Goal: Transaction & Acquisition: Purchase product/service

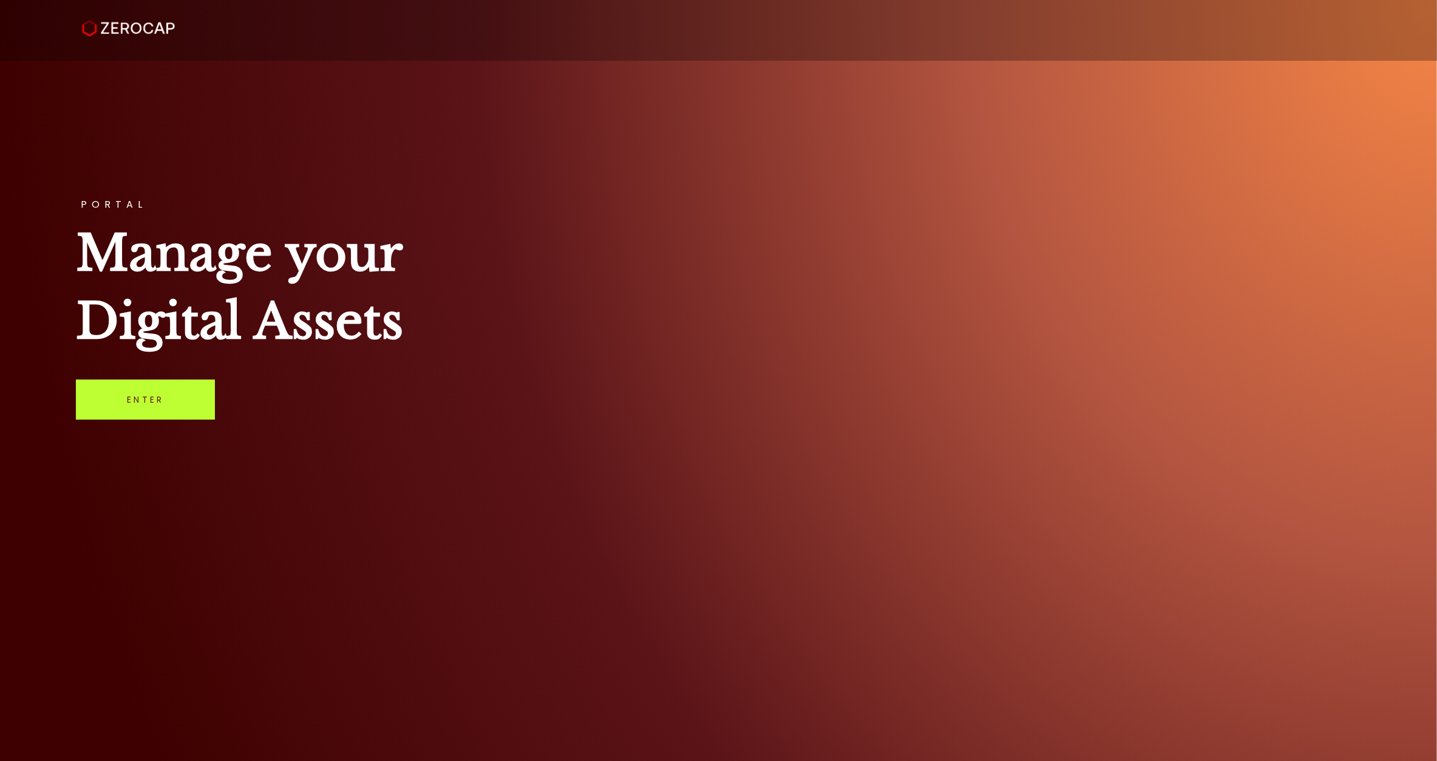
click at [190, 398] on link "Enter" at bounding box center [145, 399] width 139 height 40
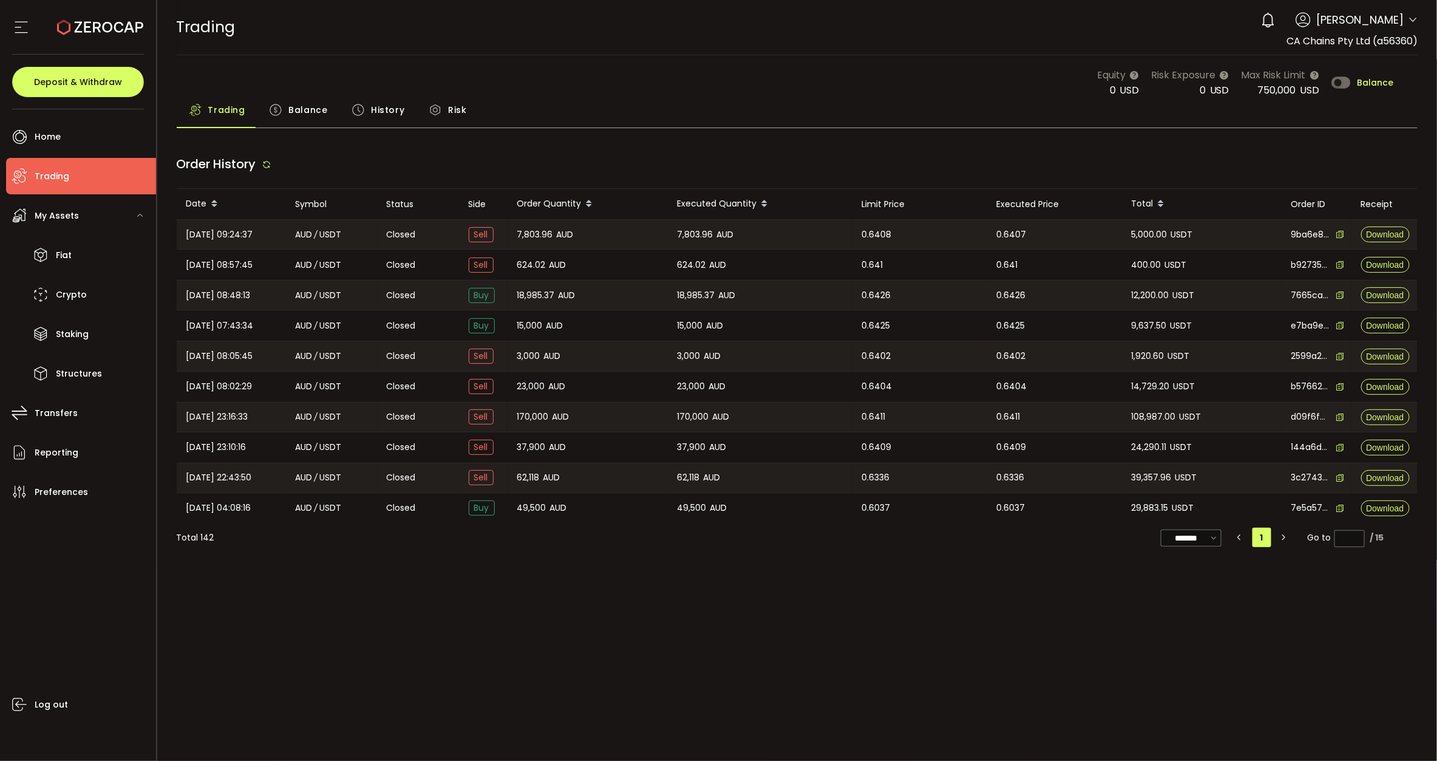
type input "***"
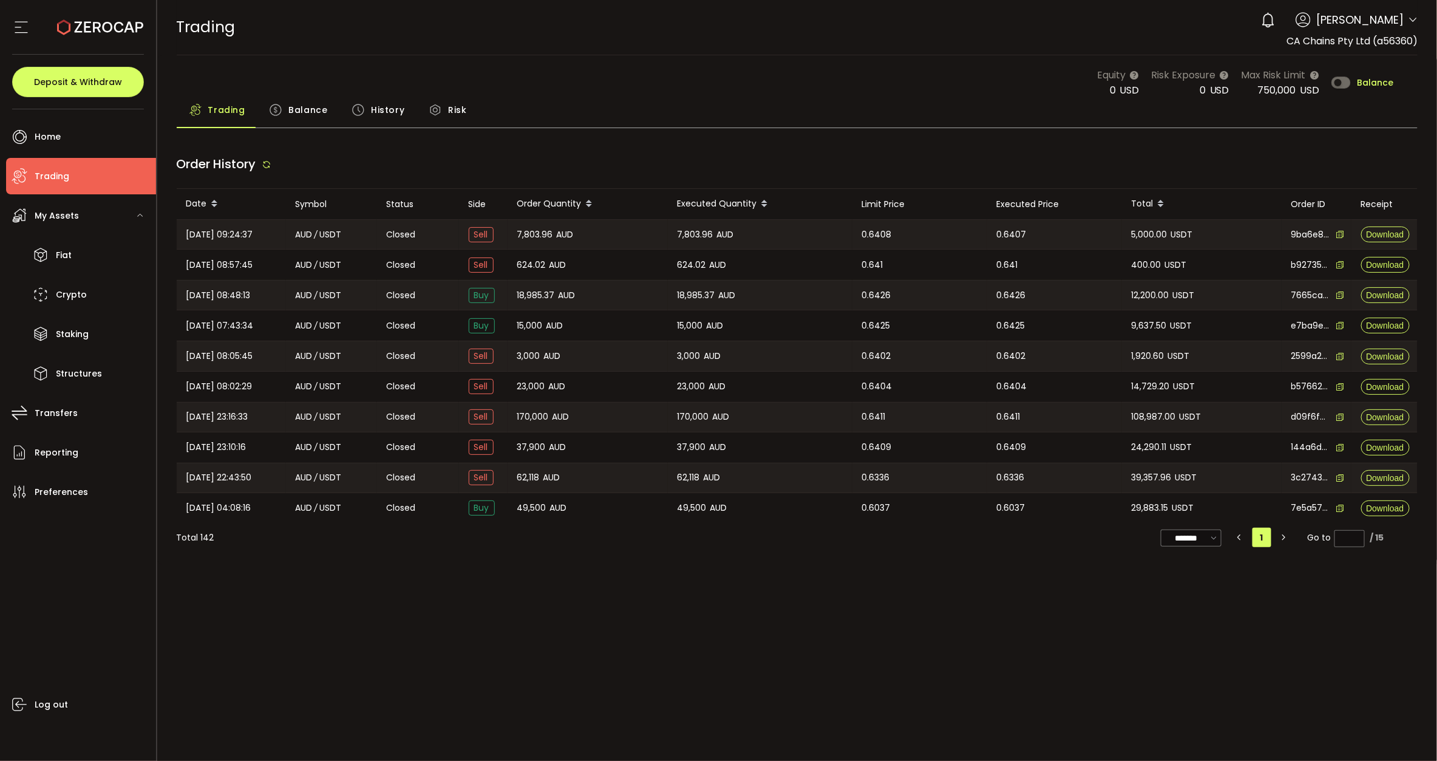
type input "***"
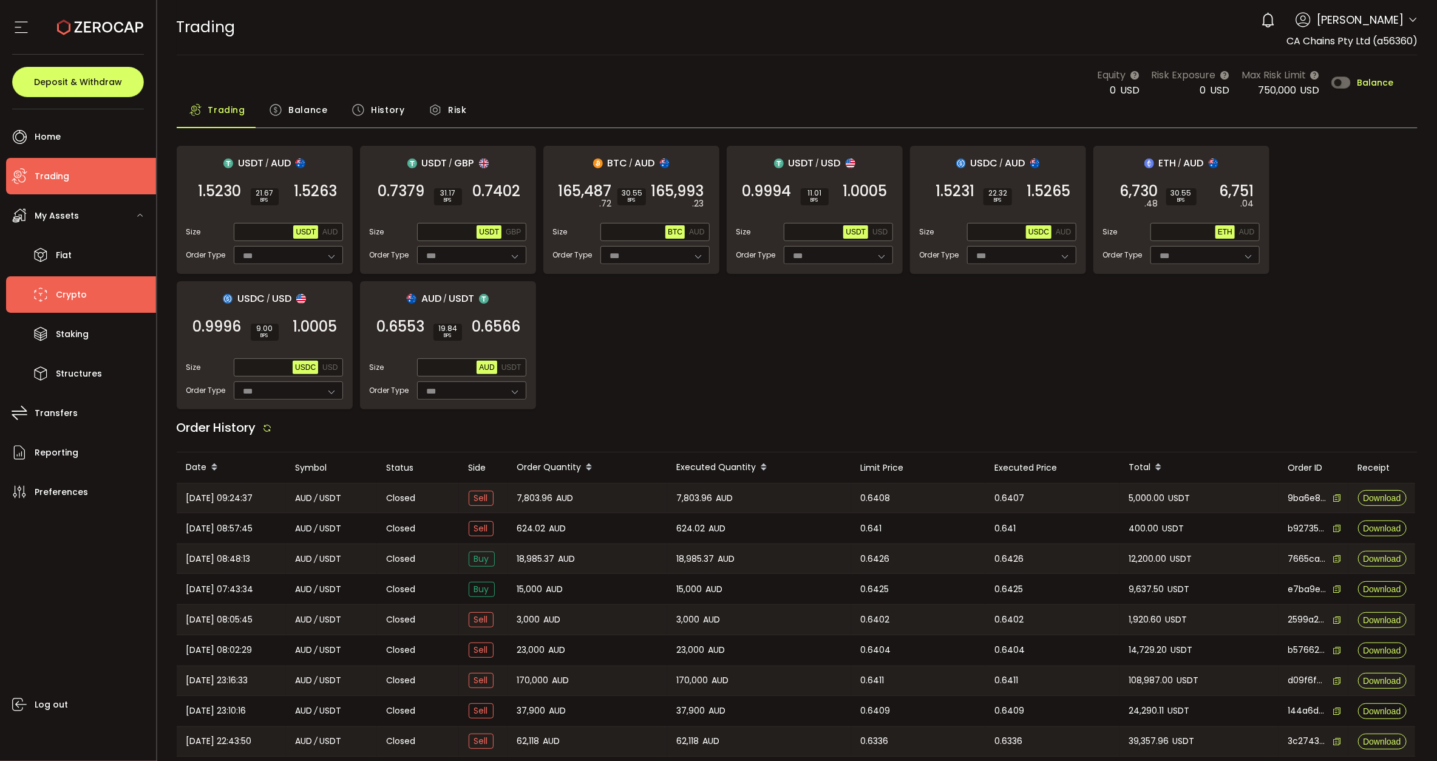
click at [95, 299] on li "Crypto" at bounding box center [81, 294] width 150 height 36
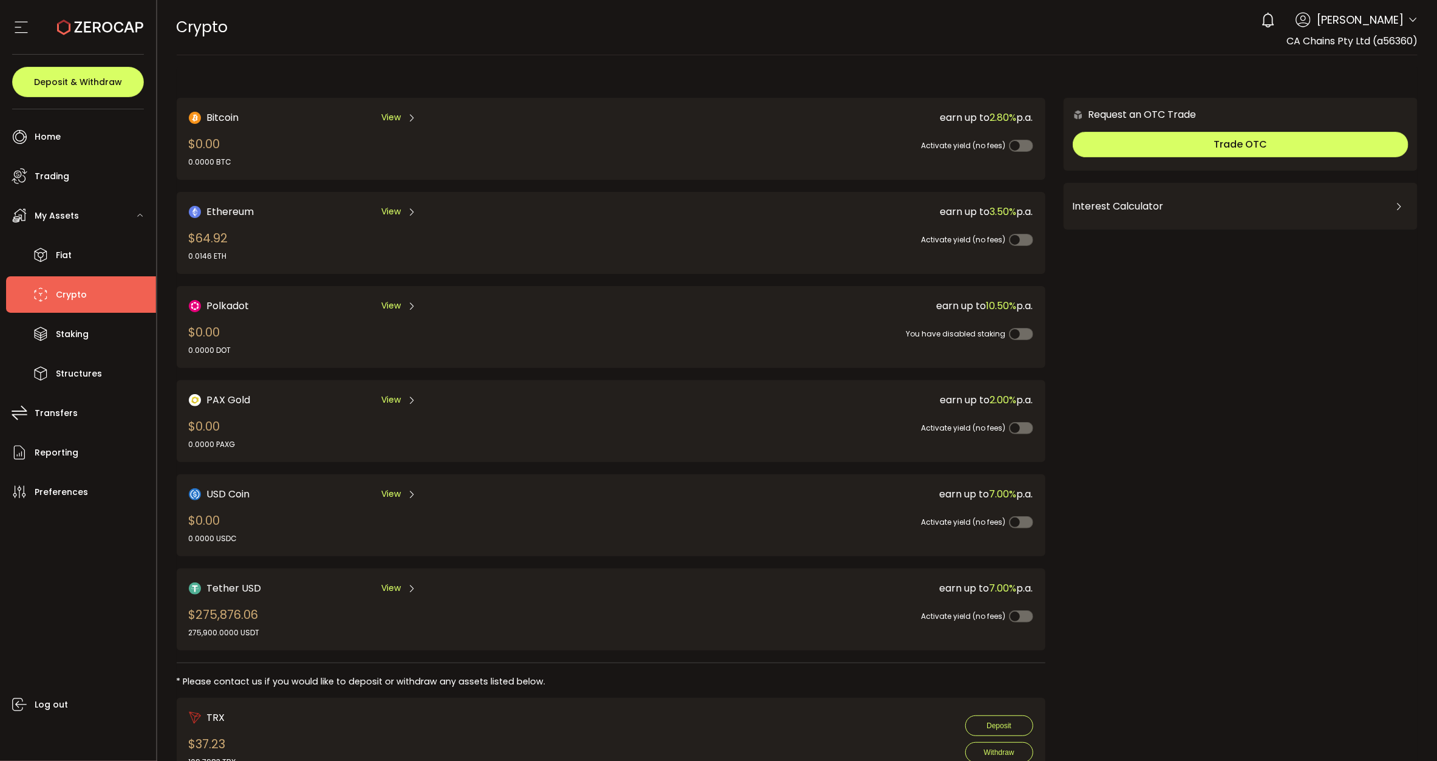
click at [398, 582] on span "View" at bounding box center [390, 588] width 19 height 13
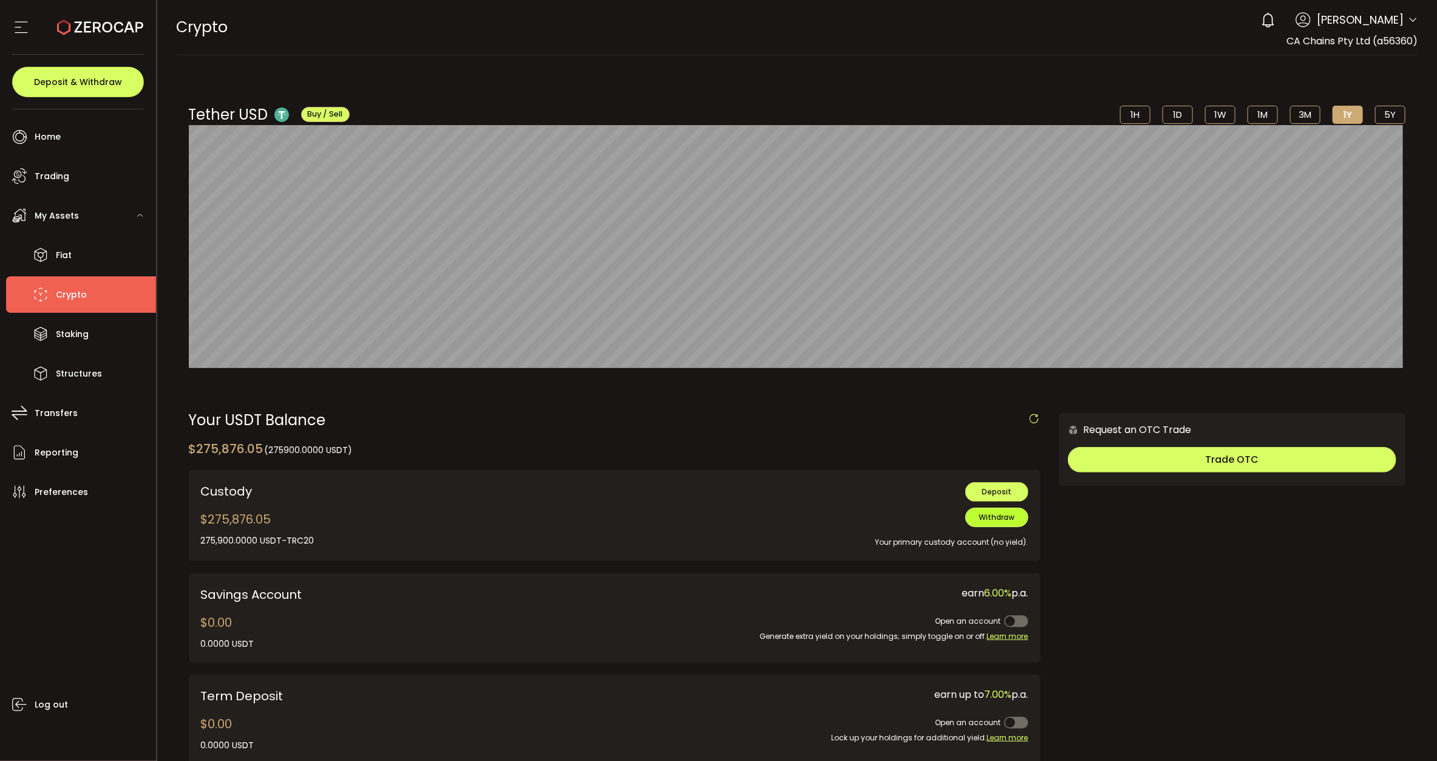
click at [982, 513] on span "Withdraw" at bounding box center [997, 517] width 36 height 10
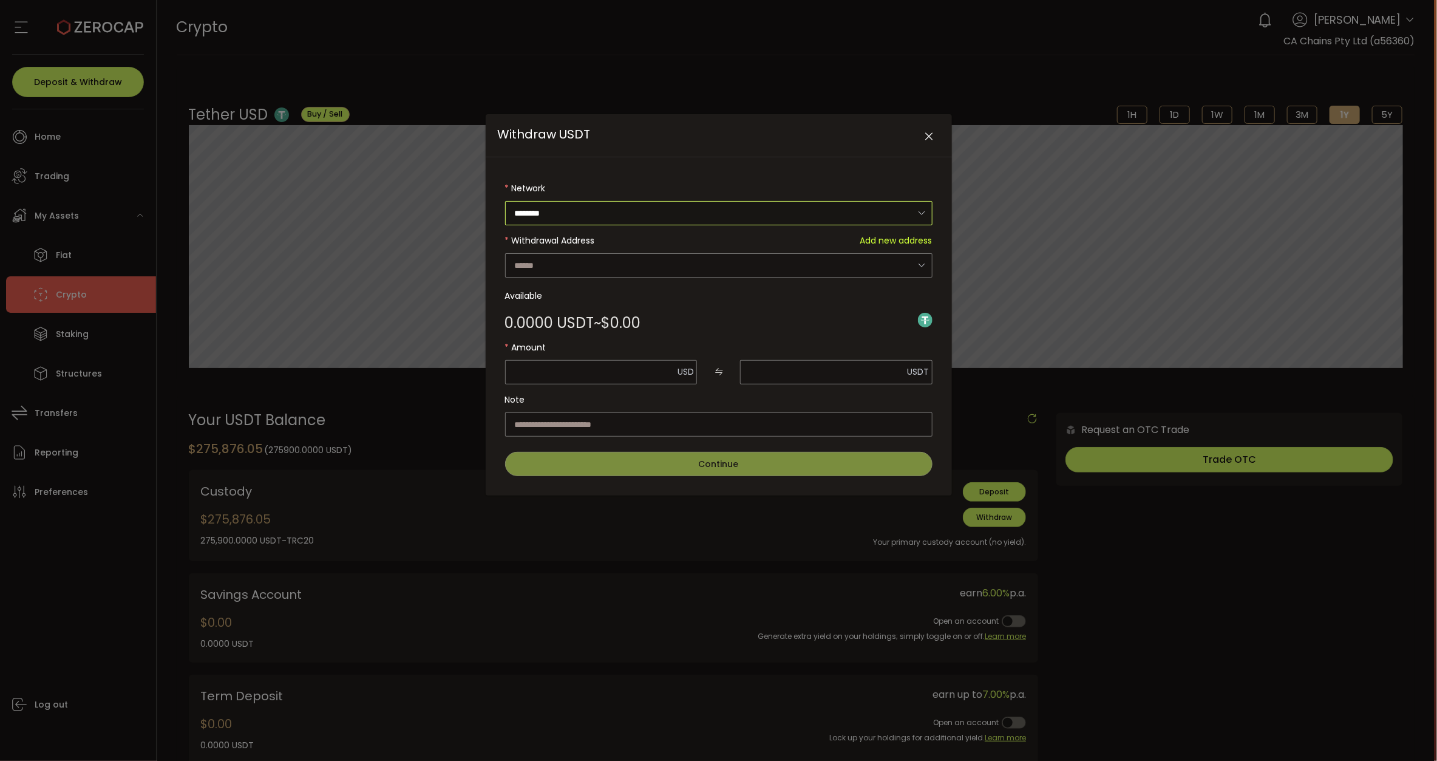
click at [633, 211] on input "********" at bounding box center [718, 213] width 427 height 24
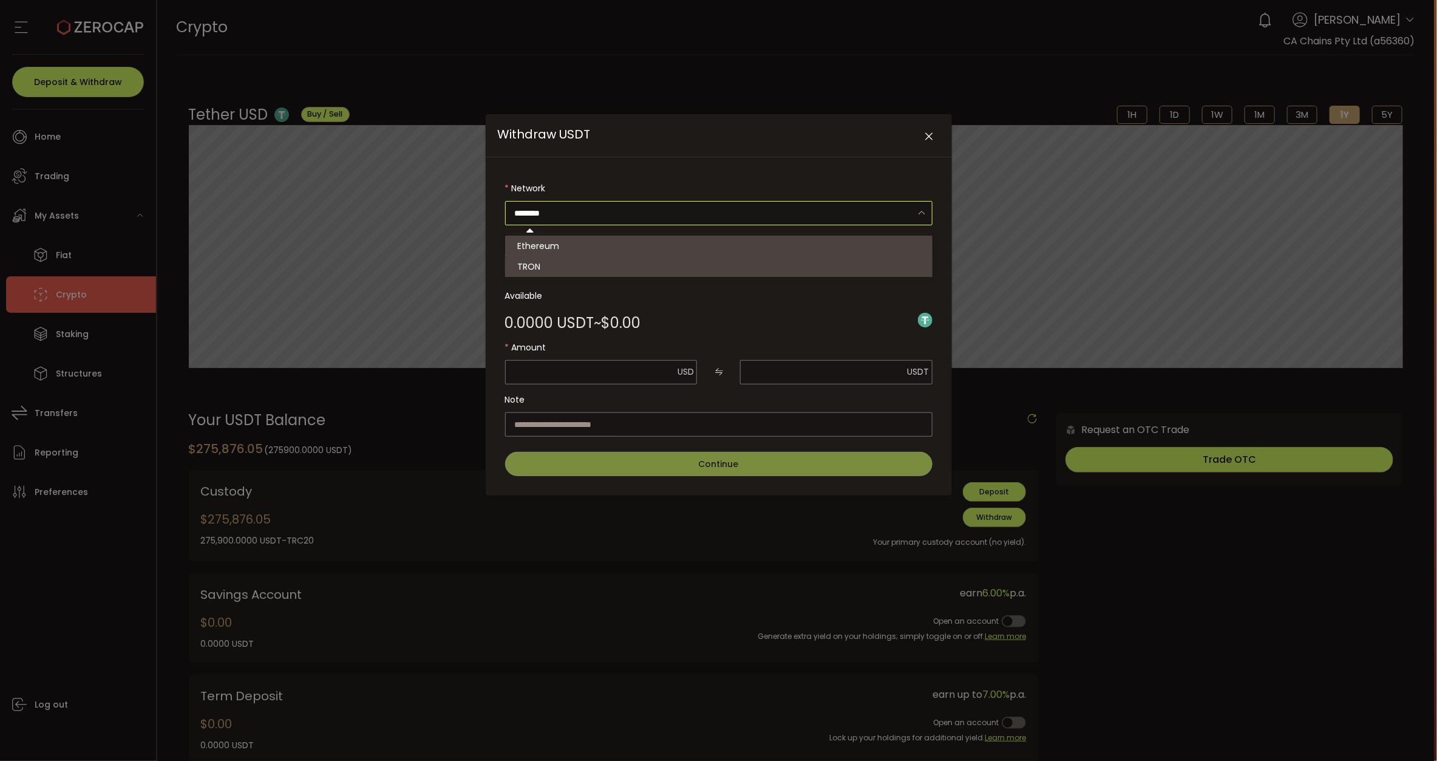
click at [574, 271] on li "TRON" at bounding box center [720, 266] width 430 height 21
type input "****"
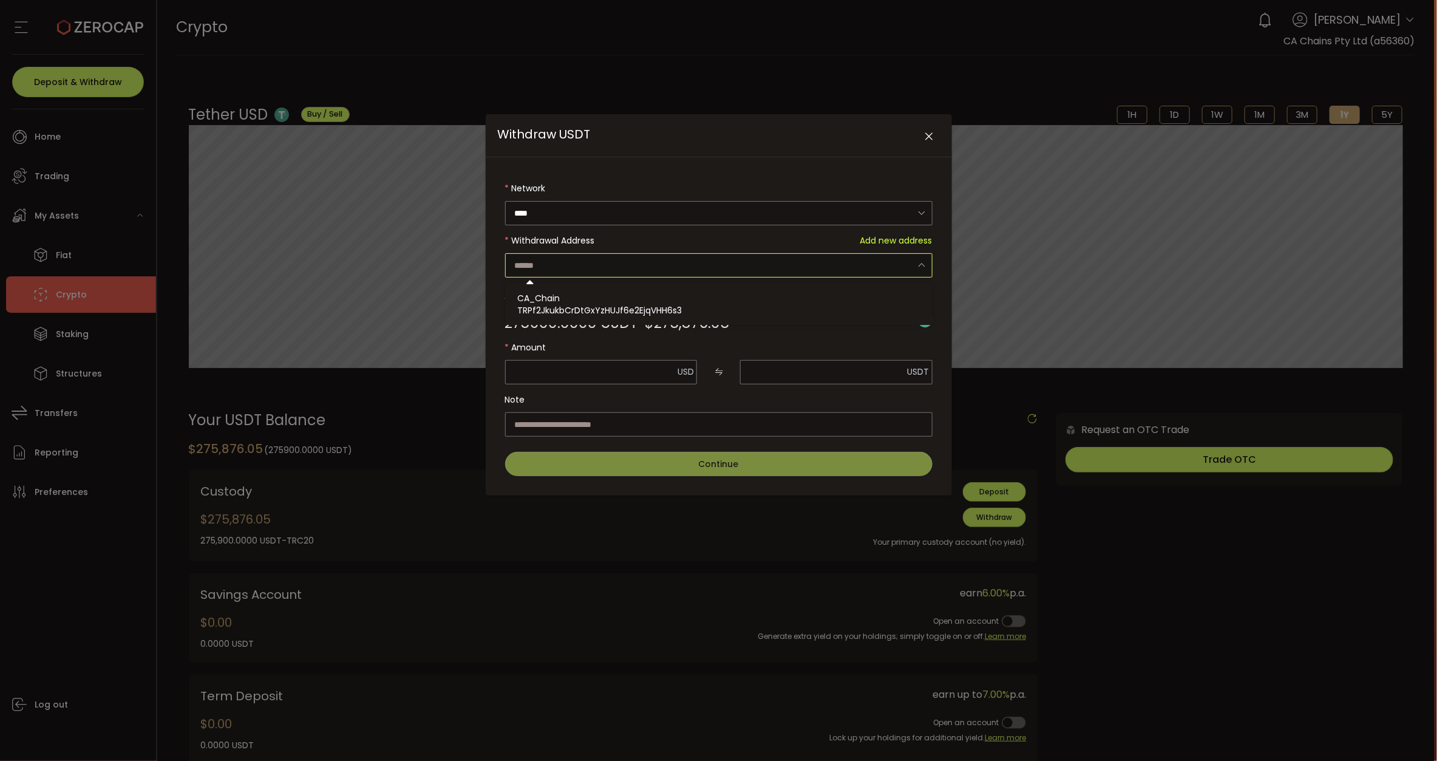
click at [602, 258] on input "Withdraw USDT" at bounding box center [718, 265] width 427 height 24
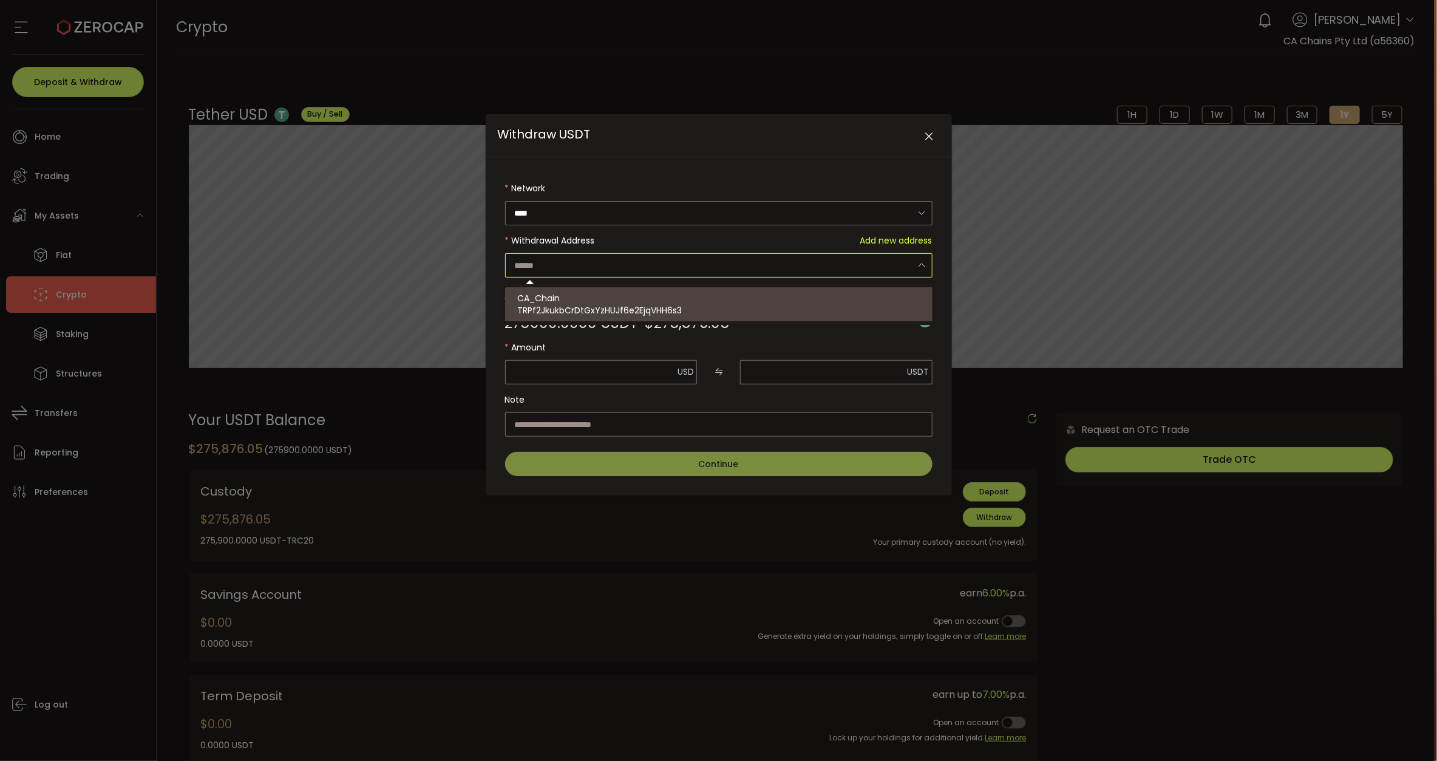
click at [596, 311] on span "TRPf2JkukbCrDtGxYzHUJf6e2EjqVHH6s3" at bounding box center [599, 310] width 165 height 12
type input "**********"
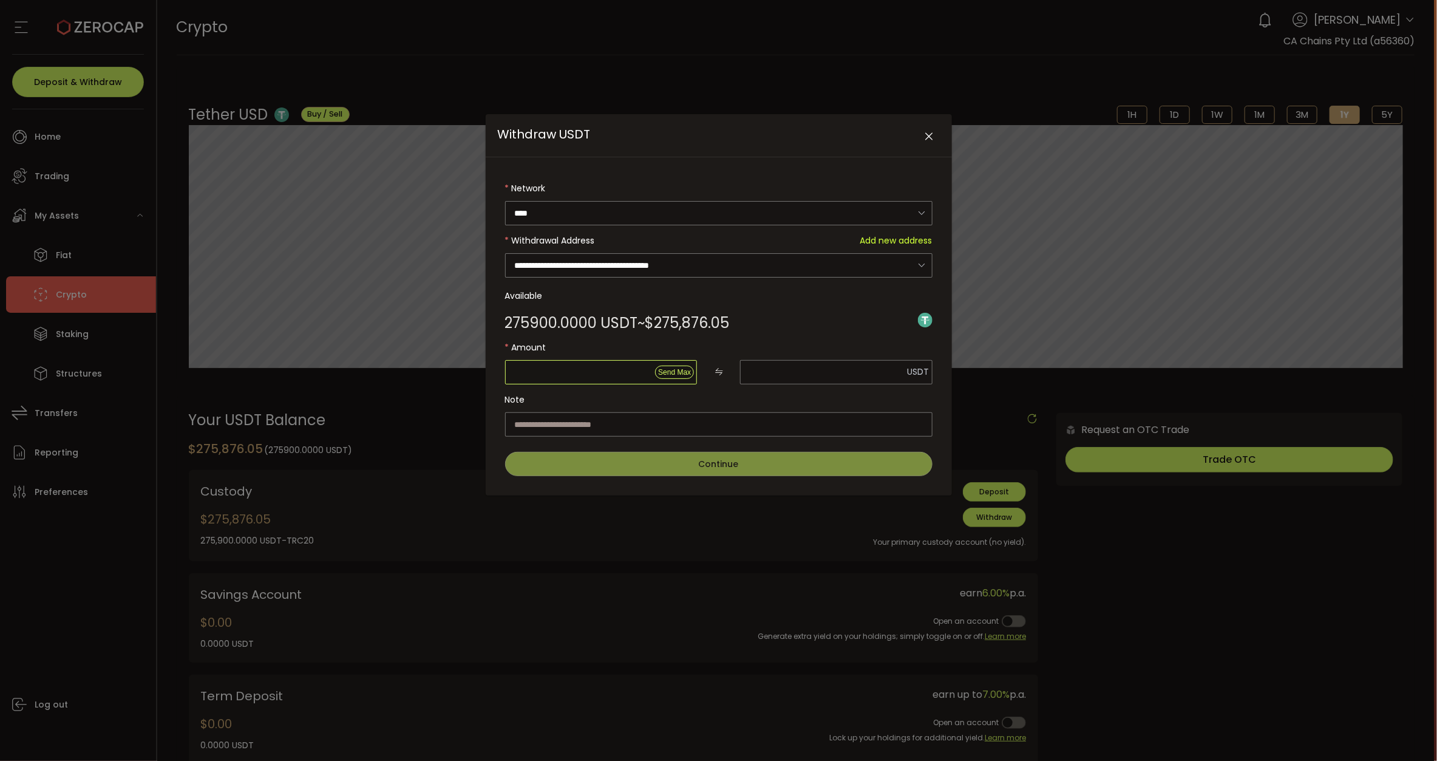
click at [625, 368] on input "Withdraw USDT" at bounding box center [601, 372] width 192 height 24
click at [669, 372] on span "Send Max" at bounding box center [674, 372] width 33 height 8
type input "*********"
type input "********"
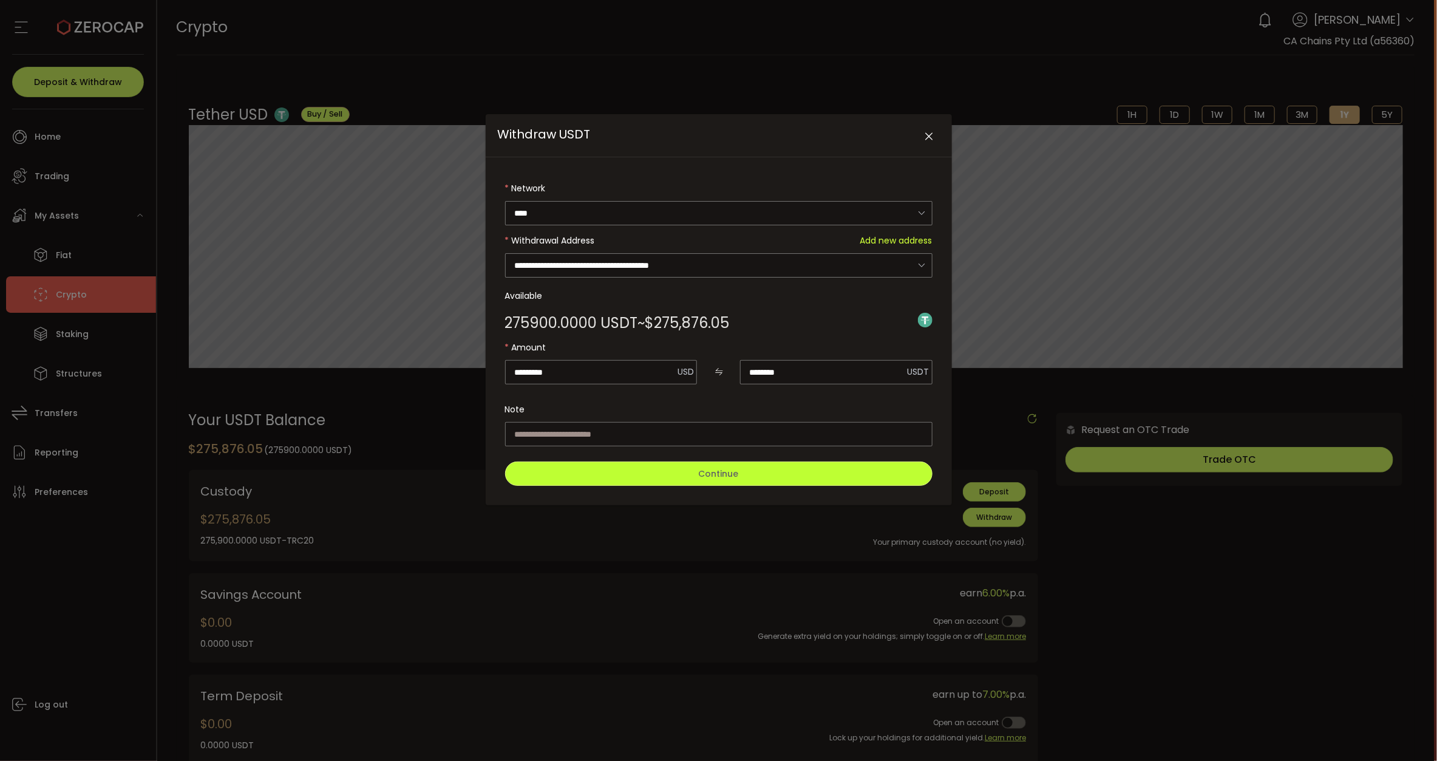
click at [723, 467] on span "Continue" at bounding box center [719, 473] width 40 height 12
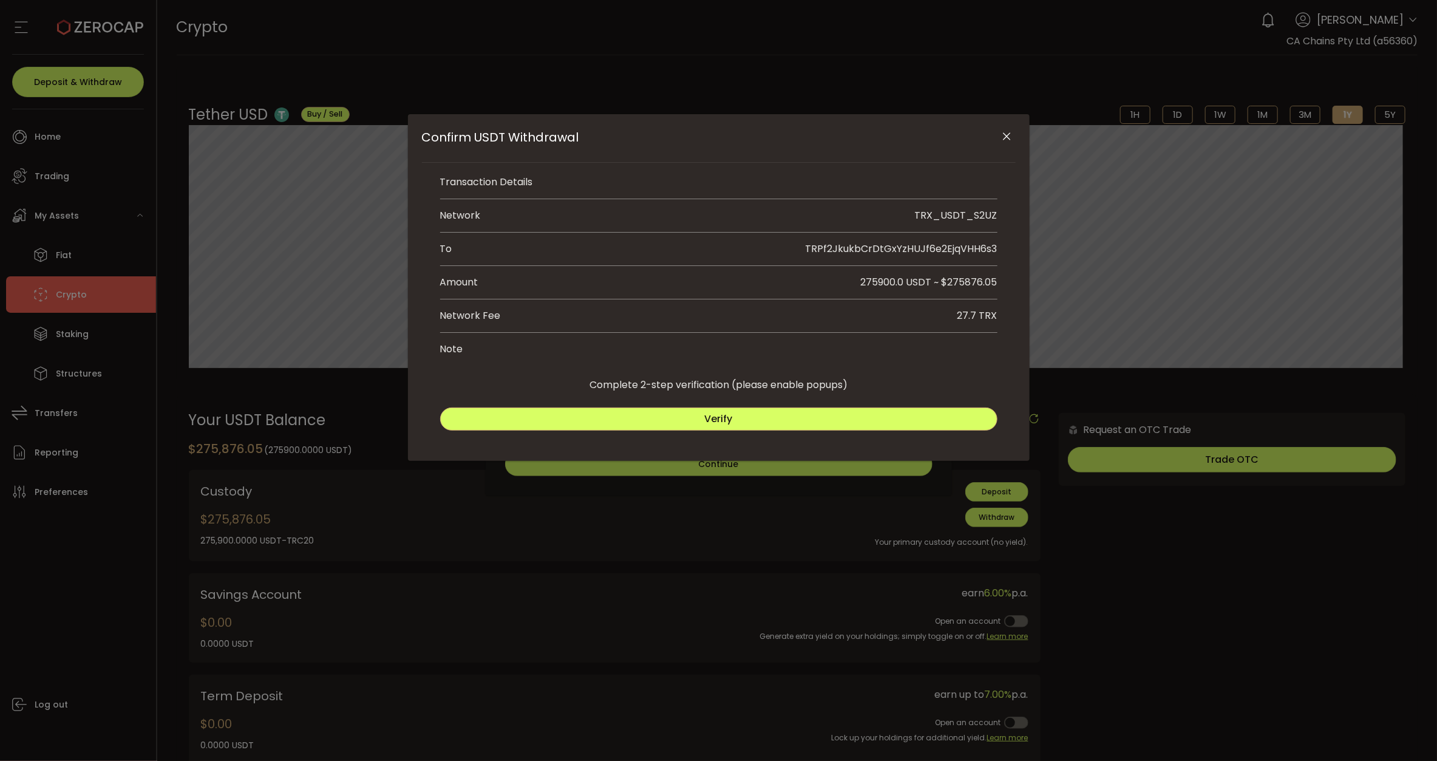
click at [719, 404] on div "Verify" at bounding box center [718, 415] width 557 height 41
click at [724, 420] on span "Verify" at bounding box center [719, 419] width 28 height 14
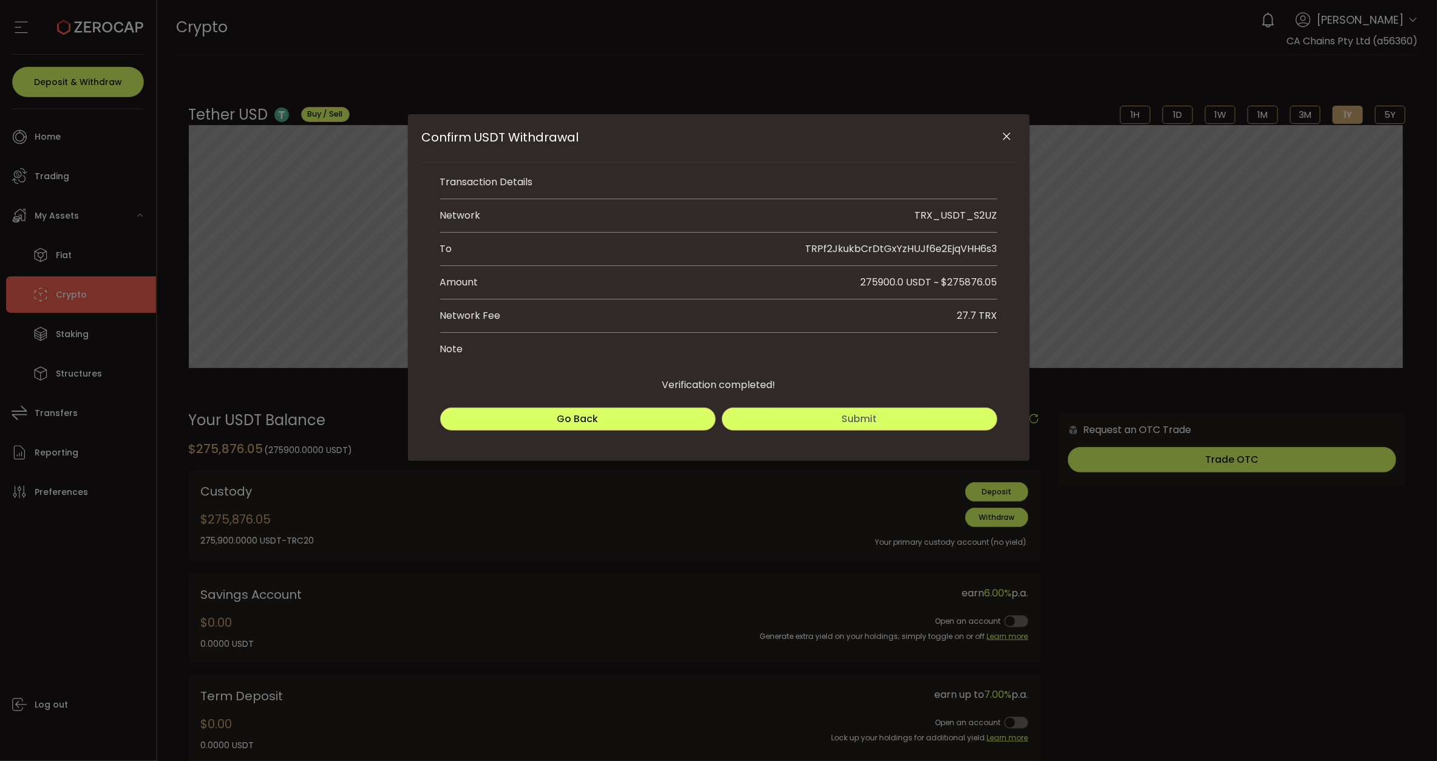
click at [833, 415] on button "Submit" at bounding box center [860, 418] width 276 height 23
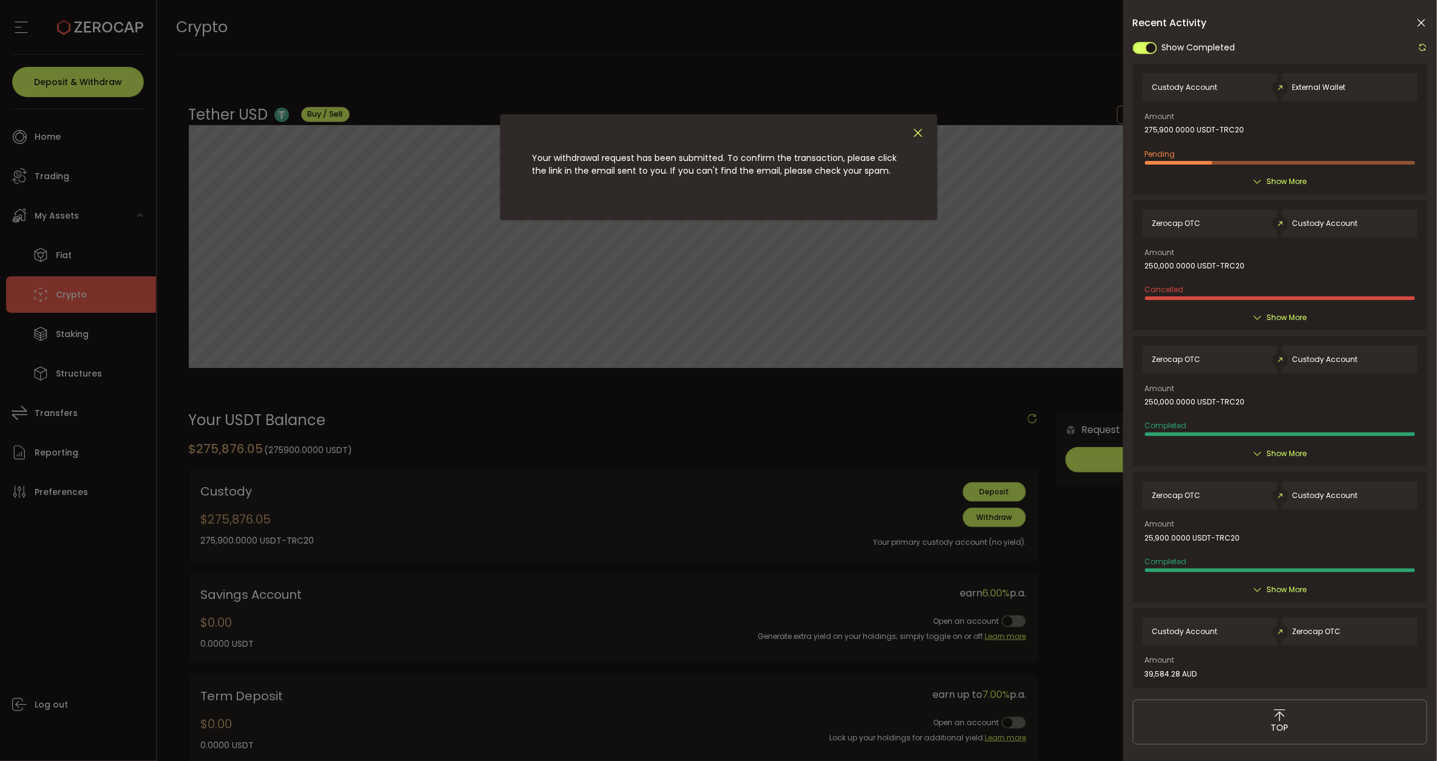
click at [915, 126] on icon "Close" at bounding box center [918, 132] width 13 height 13
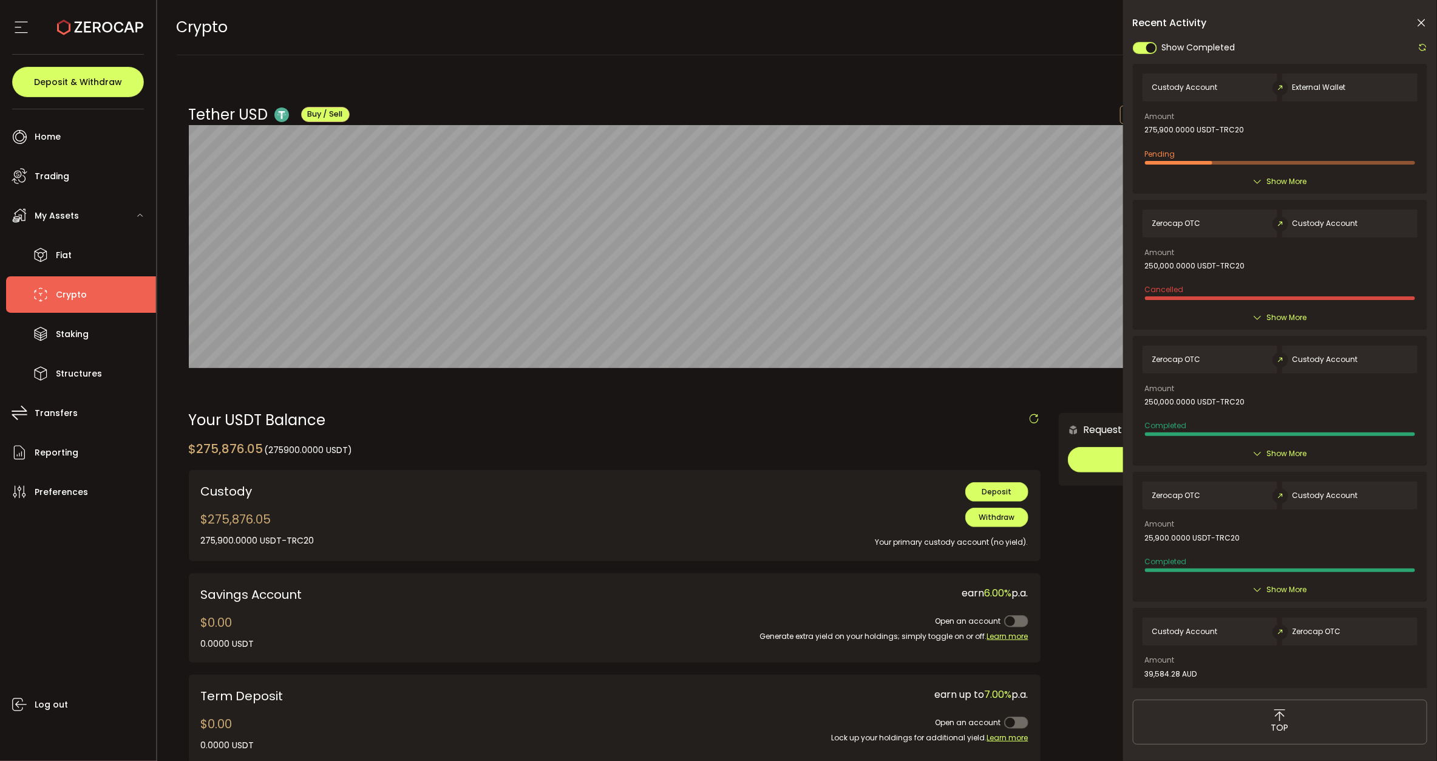
click at [1418, 42] on icon at bounding box center [1423, 47] width 10 height 10
click at [1424, 49] on icon at bounding box center [1423, 47] width 10 height 10
click at [1424, 46] on icon at bounding box center [1423, 47] width 10 height 10
click at [1424, 40] on div at bounding box center [1420, 47] width 16 height 15
drag, startPoint x: 1421, startPoint y: 53, endPoint x: 1418, endPoint y: 46, distance: 7.9
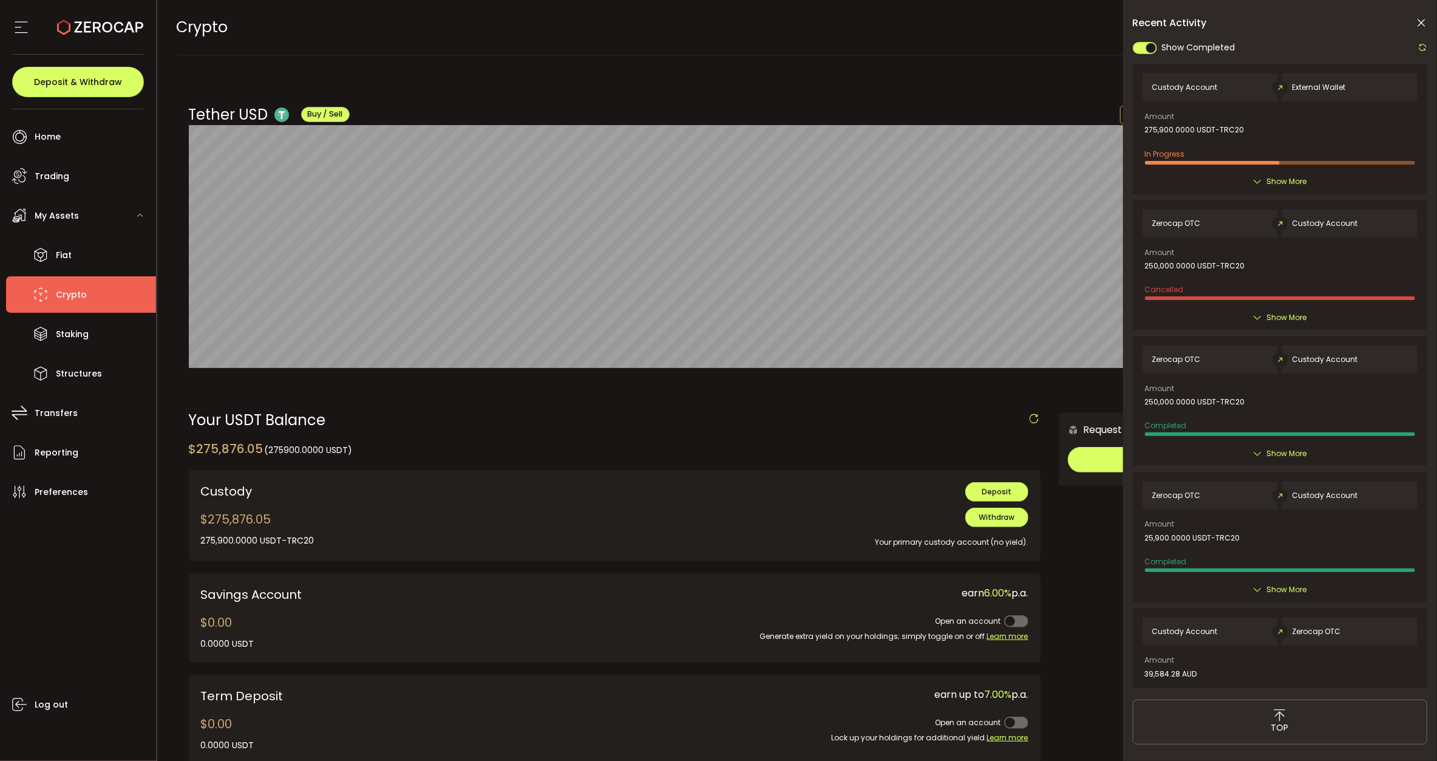
click at [1419, 53] on div at bounding box center [1420, 47] width 16 height 15
click at [1418, 46] on icon at bounding box center [1423, 47] width 10 height 10
click at [1426, 44] on icon at bounding box center [1423, 47] width 10 height 10
click at [1416, 43] on div at bounding box center [1420, 47] width 16 height 15
click at [1416, 44] on div at bounding box center [1420, 47] width 16 height 15
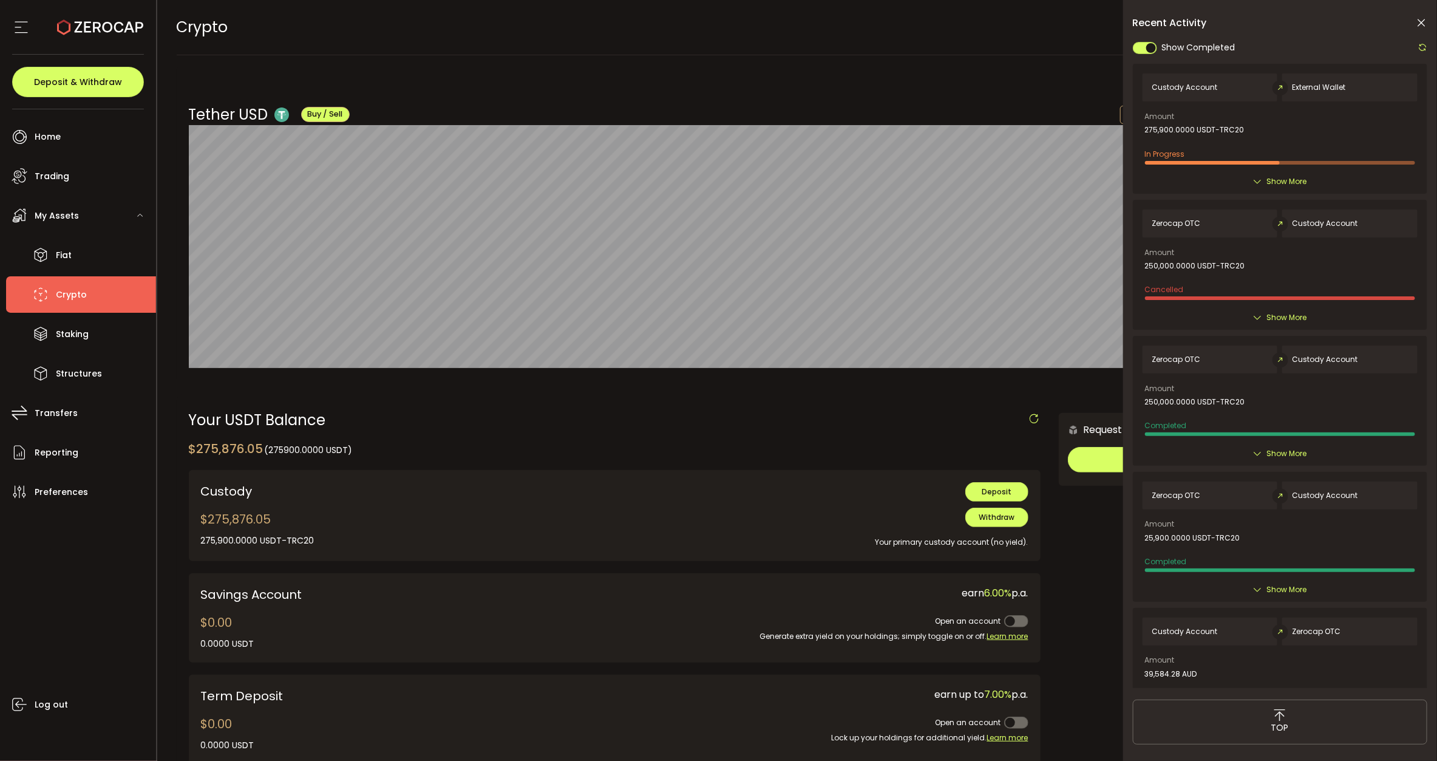
click at [1418, 44] on div at bounding box center [1420, 47] width 16 height 15
click at [1419, 46] on icon at bounding box center [1423, 47] width 10 height 10
click at [1423, 17] on icon at bounding box center [1421, 23] width 12 height 12
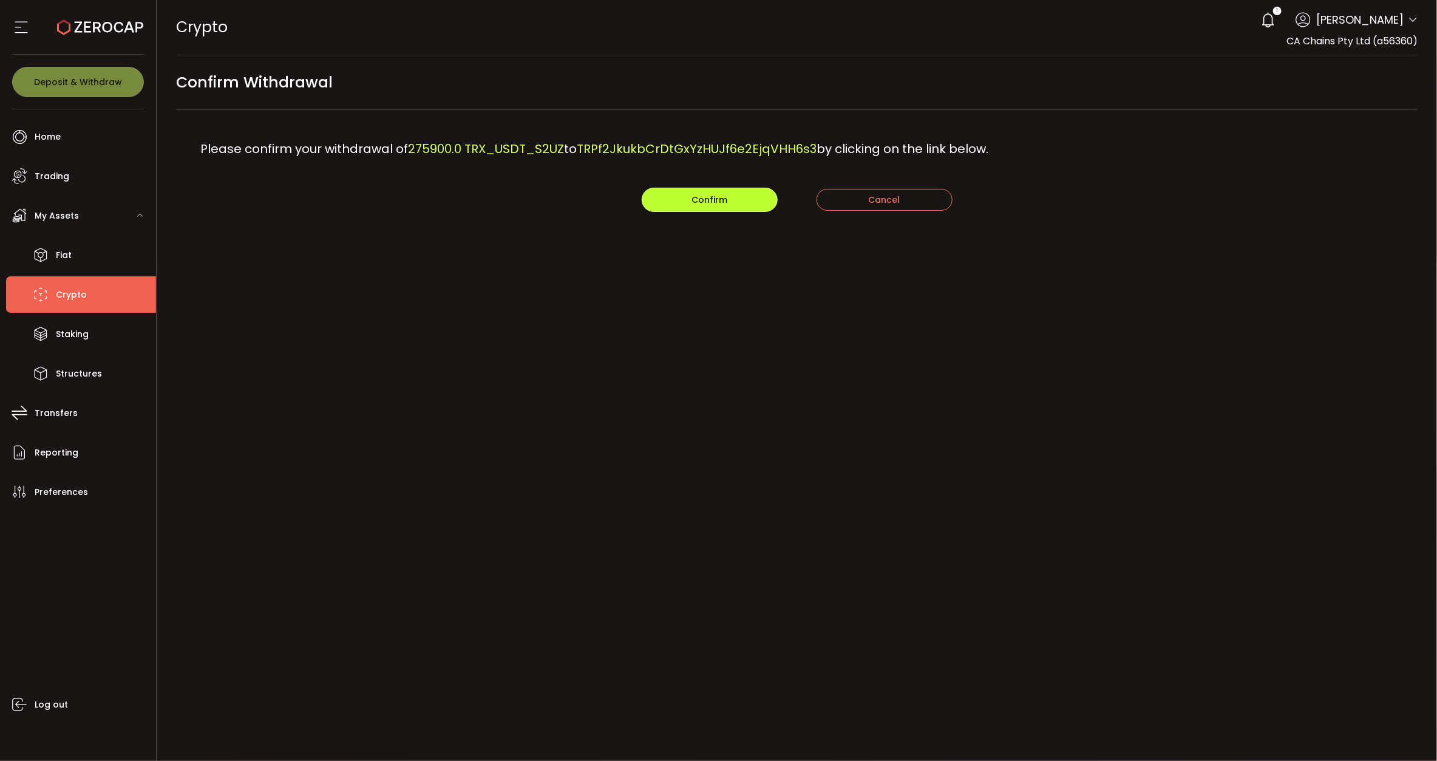
click at [720, 195] on span "Confirm" at bounding box center [710, 200] width 36 height 12
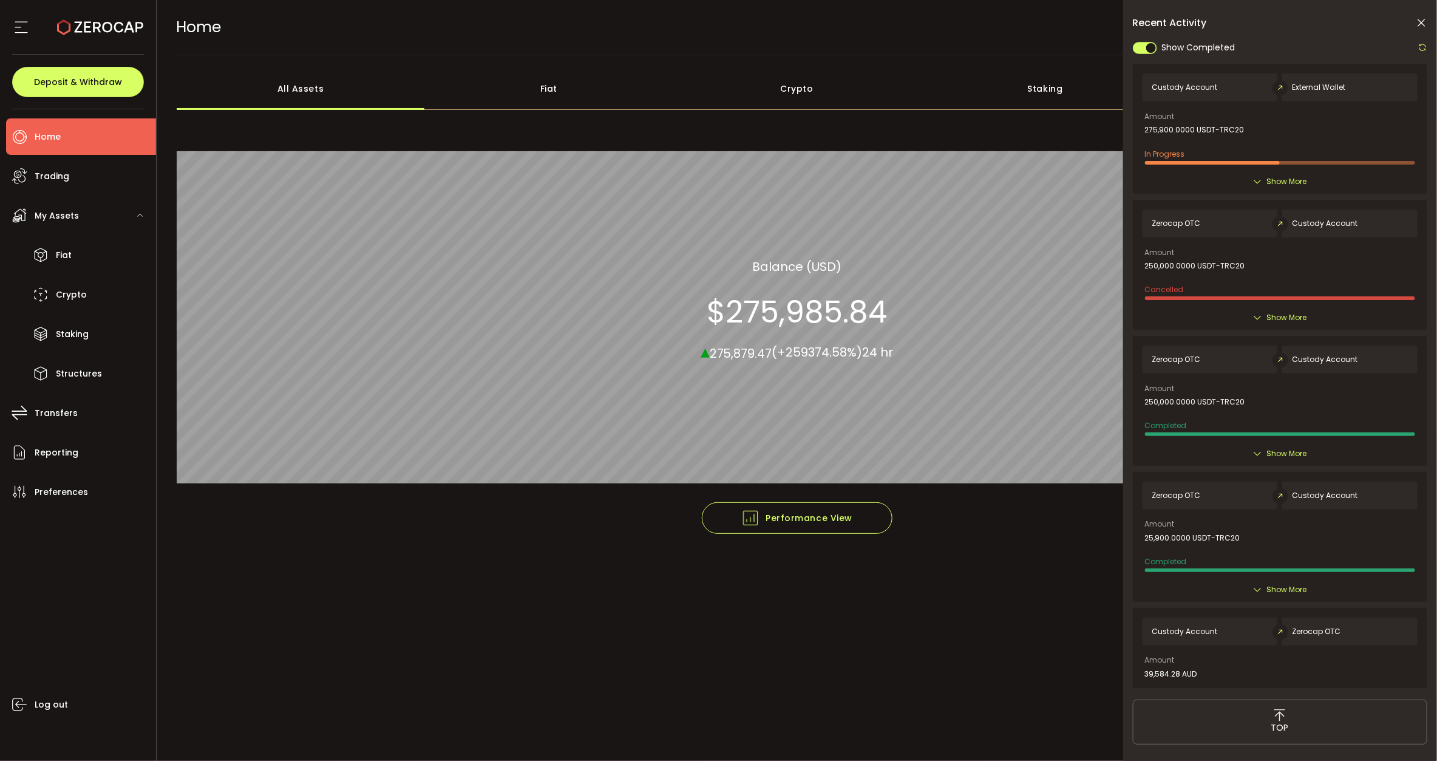
click at [1427, 49] on icon at bounding box center [1423, 47] width 10 height 10
click at [1425, 41] on div at bounding box center [1280, 363] width 294 height 647
click at [1418, 47] on icon at bounding box center [1423, 47] width 10 height 10
click at [1423, 17] on icon at bounding box center [1421, 23] width 12 height 12
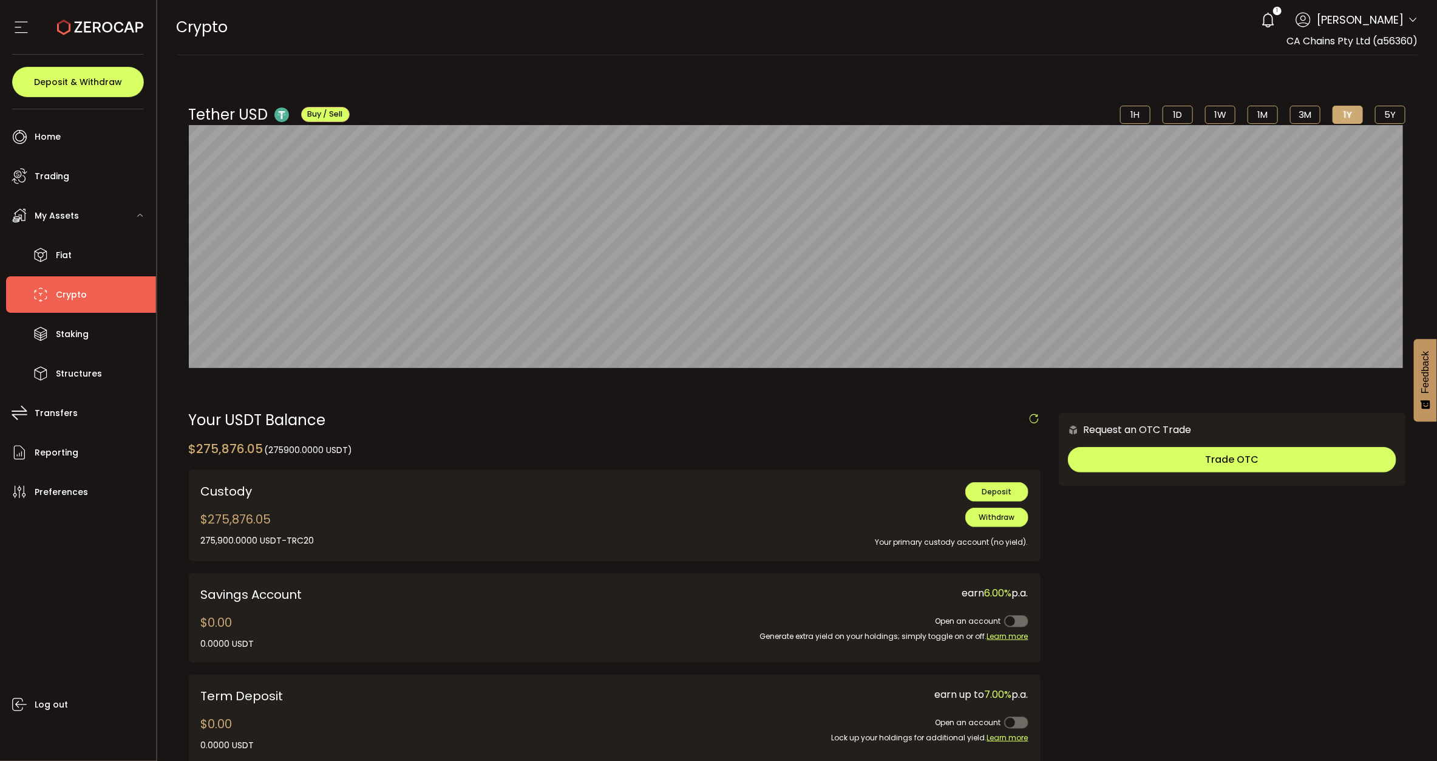
click at [1273, 16] on div "PDF is being processed and will download to your computer CRYPTO Buy Power $0.0…" at bounding box center [797, 380] width 1280 height 761
click at [1276, 17] on icon at bounding box center [1268, 20] width 17 height 17
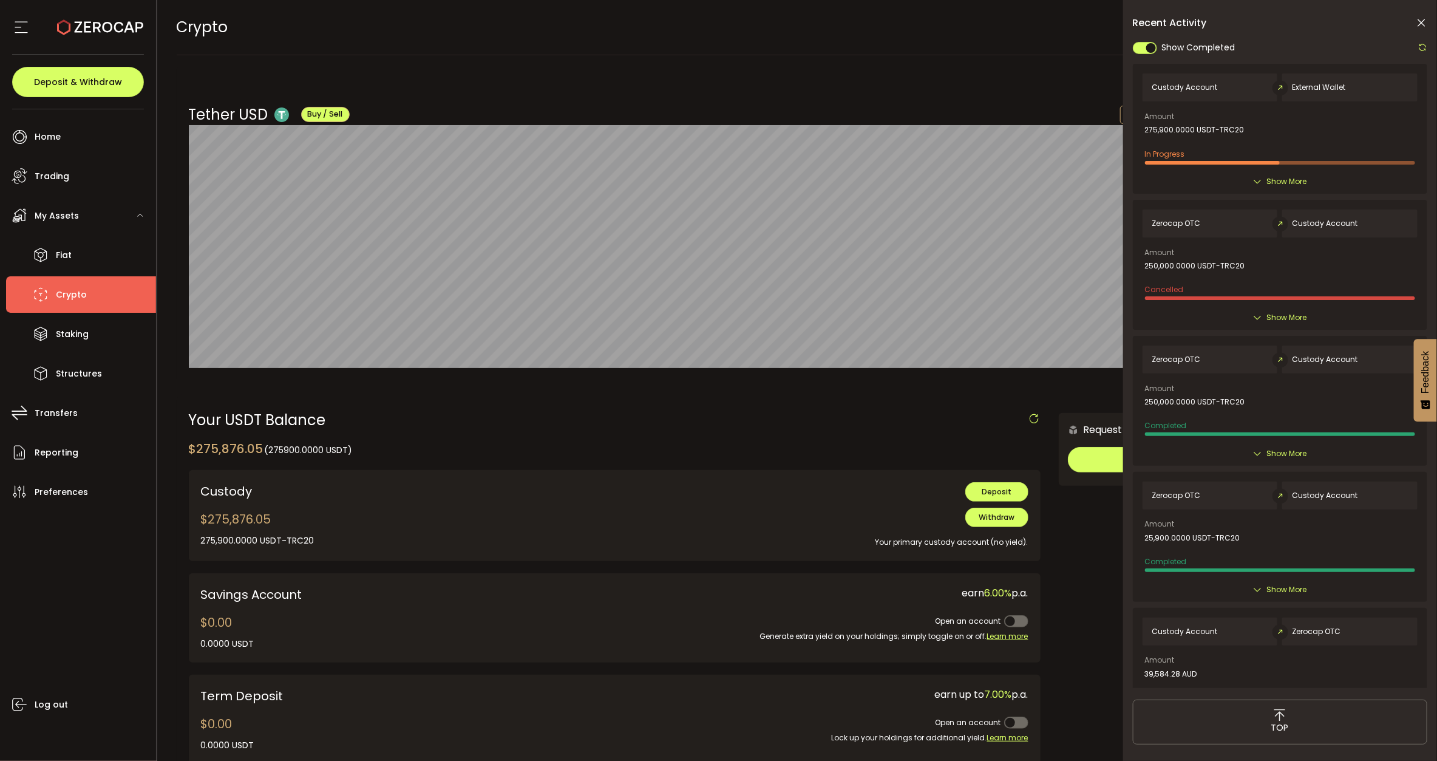
click at [1418, 43] on icon at bounding box center [1423, 47] width 10 height 10
click at [1427, 44] on icon at bounding box center [1423, 47] width 10 height 10
click at [1421, 43] on icon at bounding box center [1423, 47] width 10 height 10
click at [1424, 25] on icon at bounding box center [1421, 23] width 12 height 12
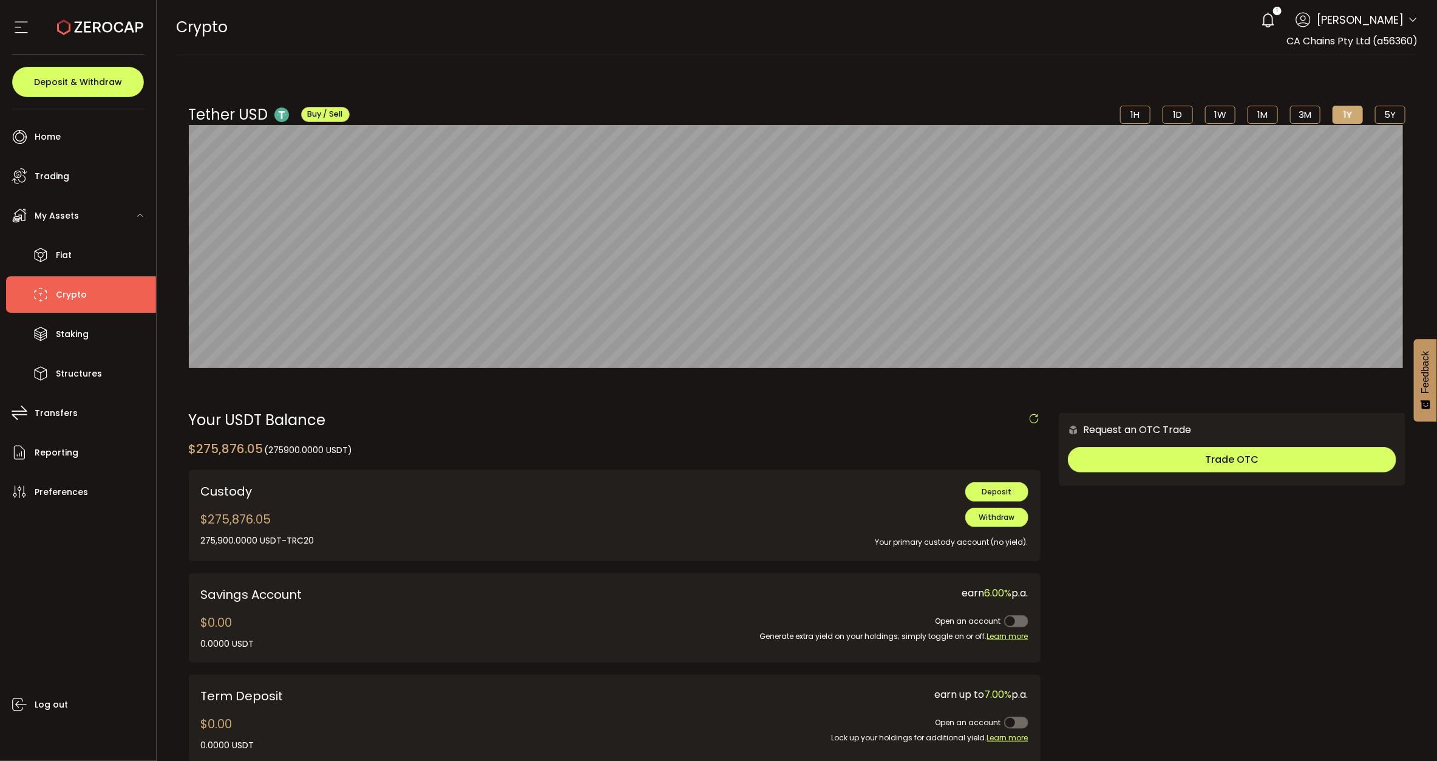
click at [1274, 14] on icon at bounding box center [1268, 20] width 17 height 17
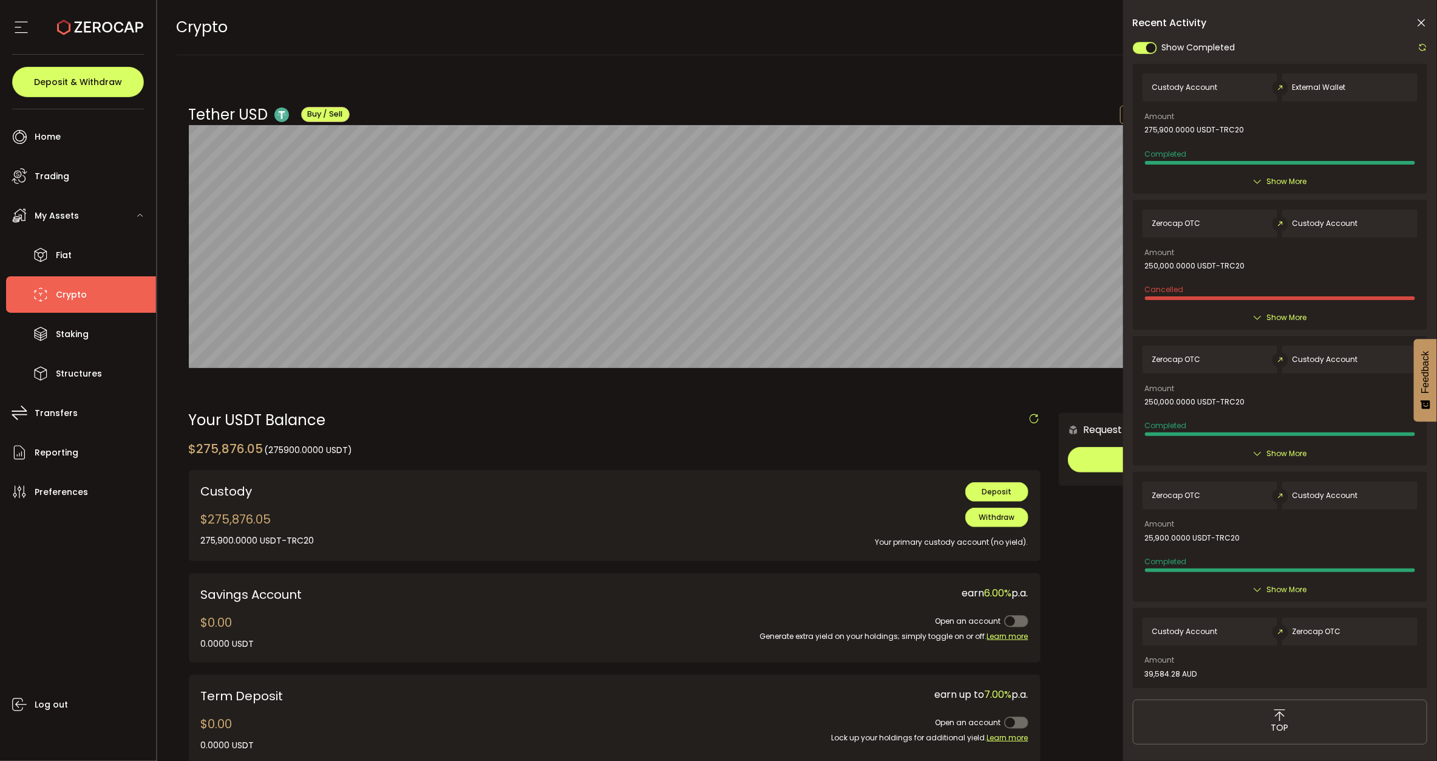
click at [1424, 42] on div "Show Completed Custody Account External Wallet Amount 275,900.0000 USDT-TRC20 C…" at bounding box center [1280, 363] width 294 height 647
drag, startPoint x: 1423, startPoint y: 29, endPoint x: 1410, endPoint y: 15, distance: 18.9
click at [1422, 29] on div "Recent Activity Show Completed Custody Account External Wallet Amount 275,900.0…" at bounding box center [1280, 418] width 314 height 837
click at [1425, 19] on icon at bounding box center [1421, 23] width 12 height 12
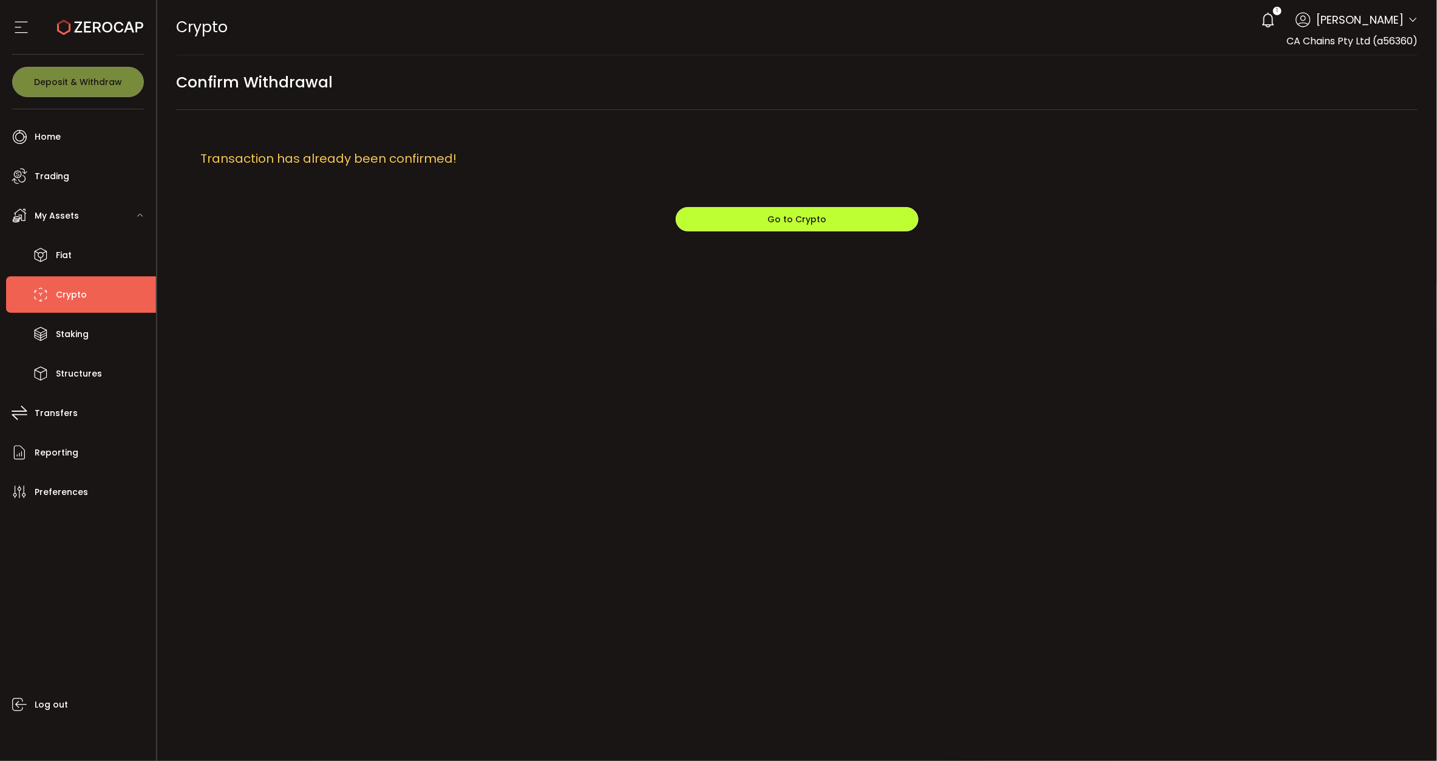
click at [788, 211] on button "Go to Crypto" at bounding box center [797, 219] width 243 height 24
